Goal: Check status: Check status

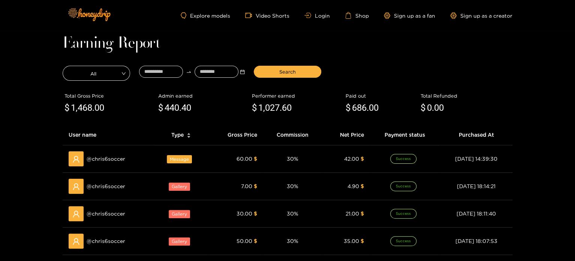
click at [318, 10] on div "Explore models Video Shorts Login Shop Sign up as a fan Sign up as a creator" at bounding box center [288, 15] width 450 height 31
click at [318, 14] on link "Login" at bounding box center [318, 16] width 26 height 6
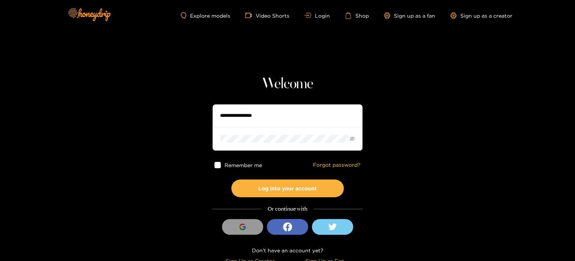
click at [261, 116] on input "text" at bounding box center [288, 115] width 150 height 23
paste input "*********"
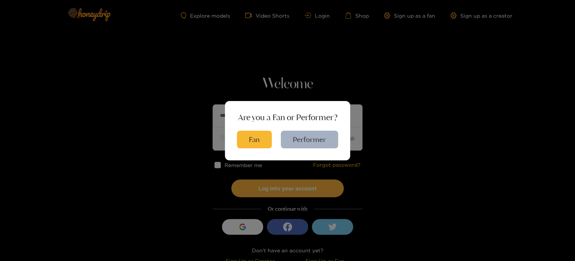
type input "*********"
click at [317, 139] on button "Performer" at bounding box center [309, 140] width 57 height 18
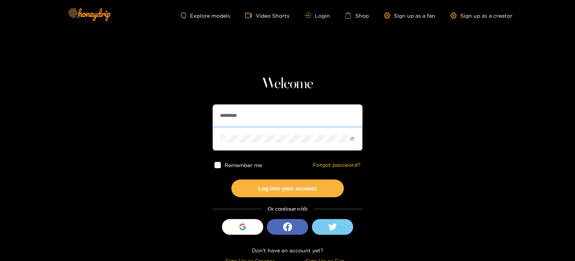
click at [210, 133] on section "Welcome ********* Remember me Forgot password? Log into your account Or continu…" at bounding box center [287, 133] width 575 height 267
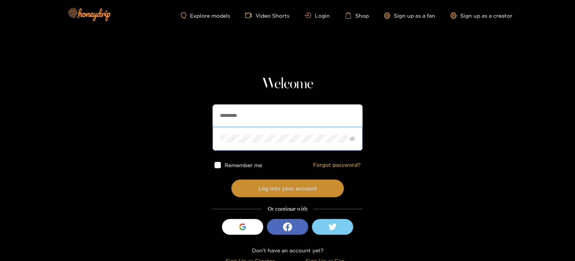
click at [236, 181] on button "Log into your account" at bounding box center [287, 188] width 113 height 18
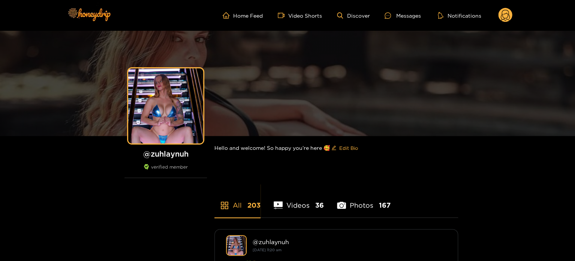
click at [507, 19] on circle at bounding box center [506, 15] width 14 height 14
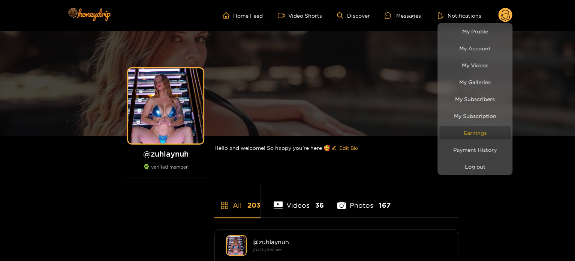
click at [490, 138] on link "Earnings" at bounding box center [475, 132] width 71 height 13
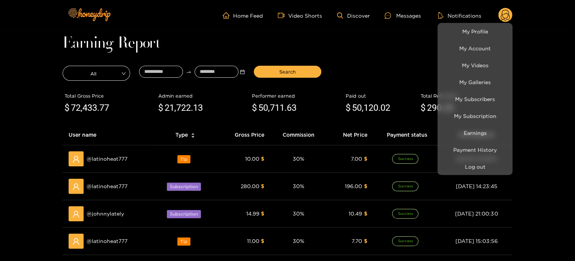
click at [280, 138] on div at bounding box center [287, 130] width 575 height 261
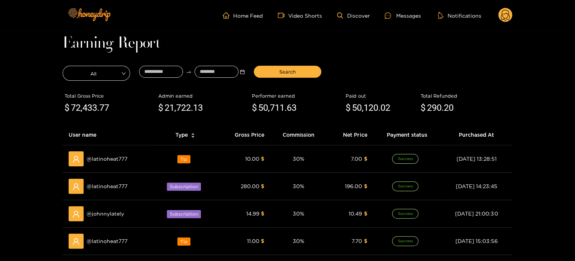
click at [179, 79] on div at bounding box center [192, 73] width 115 height 19
click at [170, 75] on input at bounding box center [161, 72] width 44 height 12
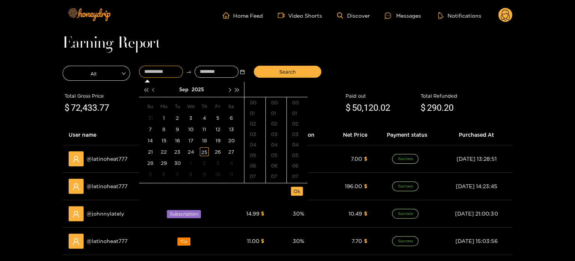
click at [153, 90] on span "button" at bounding box center [154, 90] width 4 height 4
click at [190, 163] on div "27" at bounding box center [190, 162] width 9 height 9
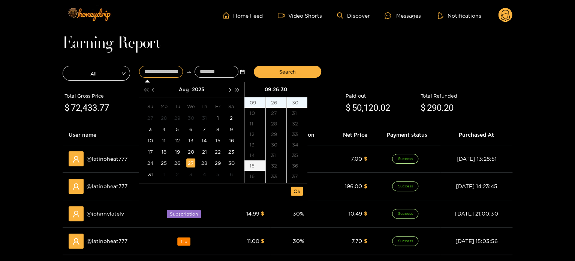
scroll to position [315, 0]
click at [250, 136] on div "12" at bounding box center [255, 134] width 21 height 11
click at [275, 105] on div "16" at bounding box center [276, 110] width 21 height 11
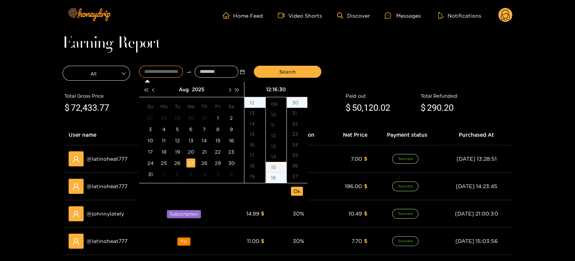
click at [274, 167] on div "15" at bounding box center [276, 167] width 21 height 11
click at [302, 99] on div "00" at bounding box center [297, 102] width 21 height 11
type input "**********"
click at [296, 186] on button "Ok" at bounding box center [297, 190] width 12 height 9
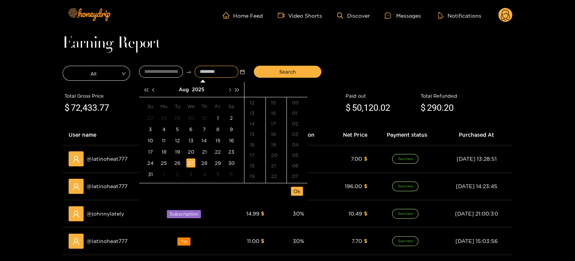
click at [228, 89] on span "button" at bounding box center [230, 90] width 4 height 4
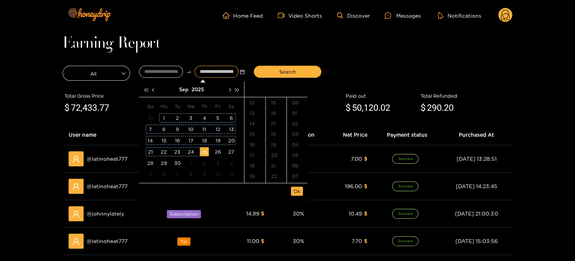
click at [204, 150] on div "25" at bounding box center [204, 151] width 9 height 9
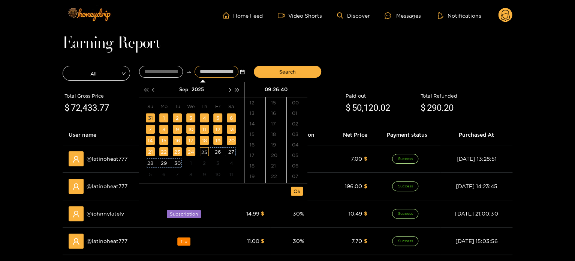
scroll to position [420, 0]
type input "**********"
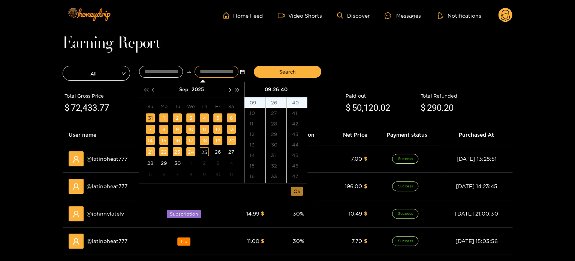
click at [299, 194] on span "Ok" at bounding box center [297, 191] width 7 height 8
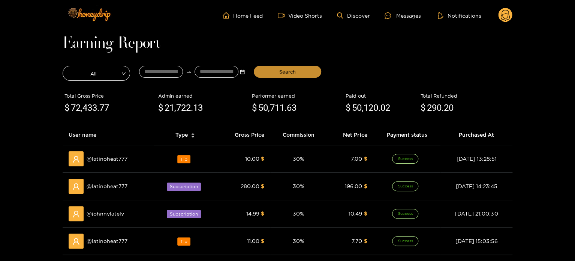
click at [290, 72] on span "Search" at bounding box center [287, 72] width 17 height 8
click at [297, 68] on button "Search" at bounding box center [288, 72] width 68 height 12
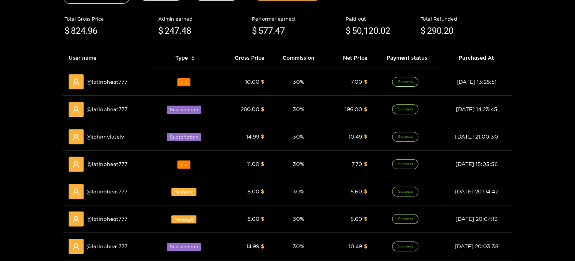
scroll to position [225, 0]
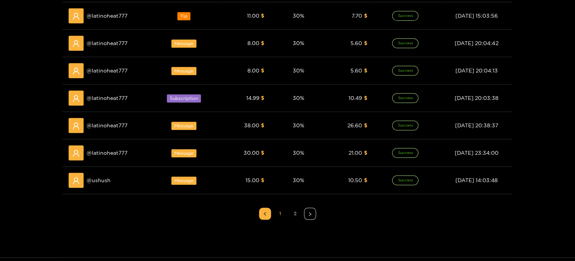
click at [297, 213] on link "2" at bounding box center [295, 213] width 11 height 11
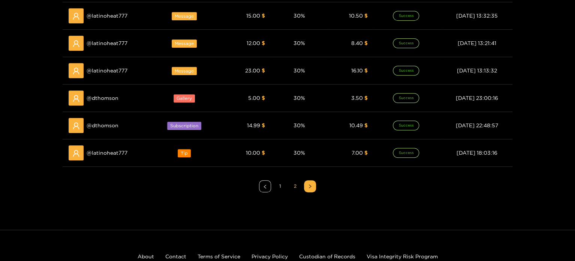
click at [280, 189] on link "1" at bounding box center [280, 185] width 11 height 11
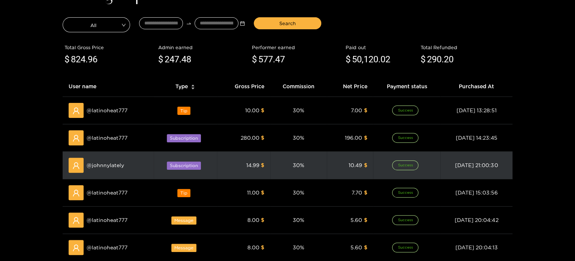
scroll to position [0, 0]
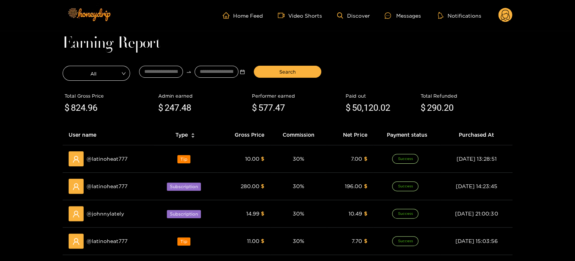
click at [505, 9] on circle at bounding box center [506, 15] width 14 height 14
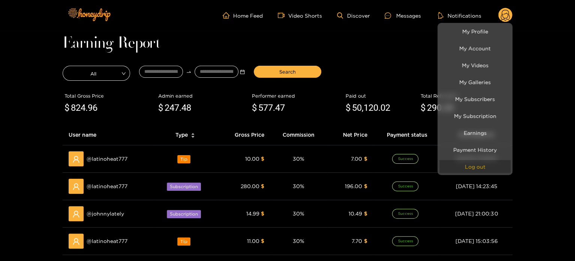
click at [478, 162] on button "Log out" at bounding box center [475, 166] width 71 height 13
